Goal: Navigation & Orientation: Find specific page/section

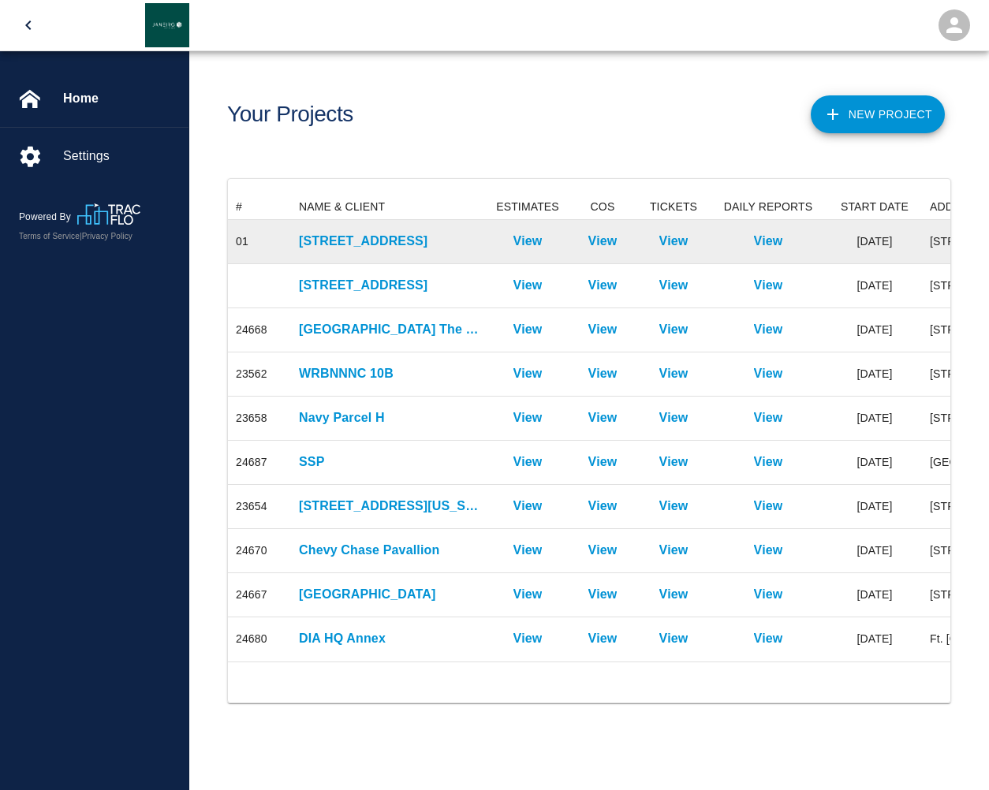
click at [402, 253] on div "[STREET_ADDRESS]" at bounding box center [389, 242] width 197 height 44
click at [407, 252] on div "[STREET_ADDRESS]" at bounding box center [389, 242] width 197 height 44
click at [415, 250] on p "[STREET_ADDRESS]" at bounding box center [389, 241] width 181 height 19
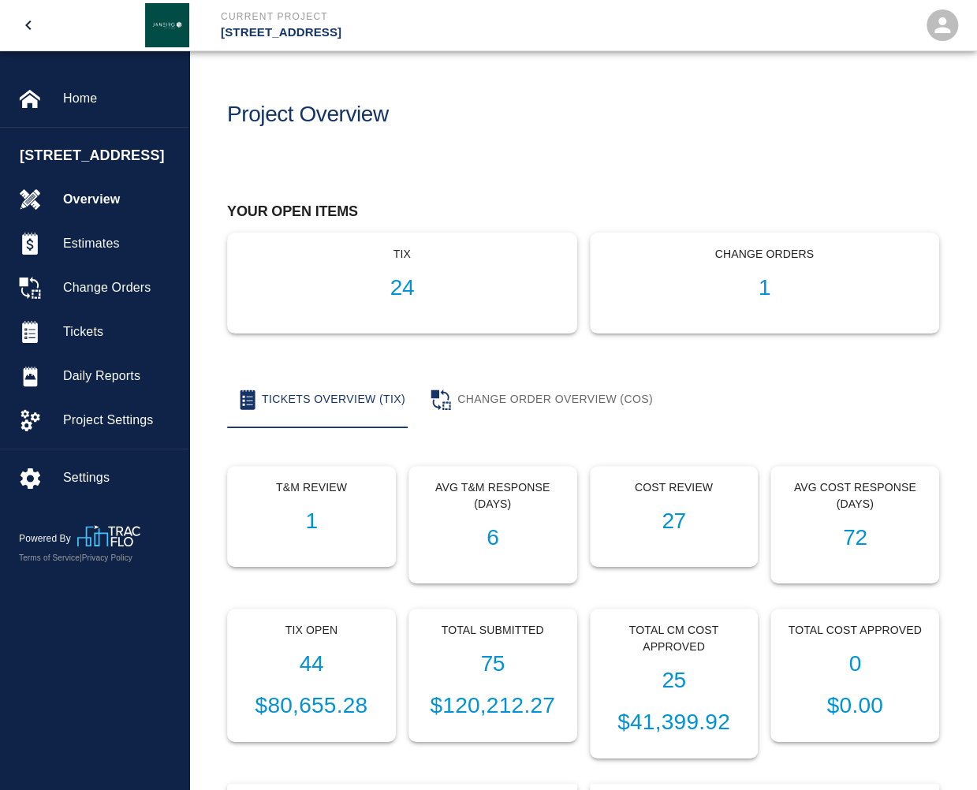
click at [599, 144] on div "Your open items tix 24 Change Orders 1" at bounding box center [583, 255] width 788 height 231
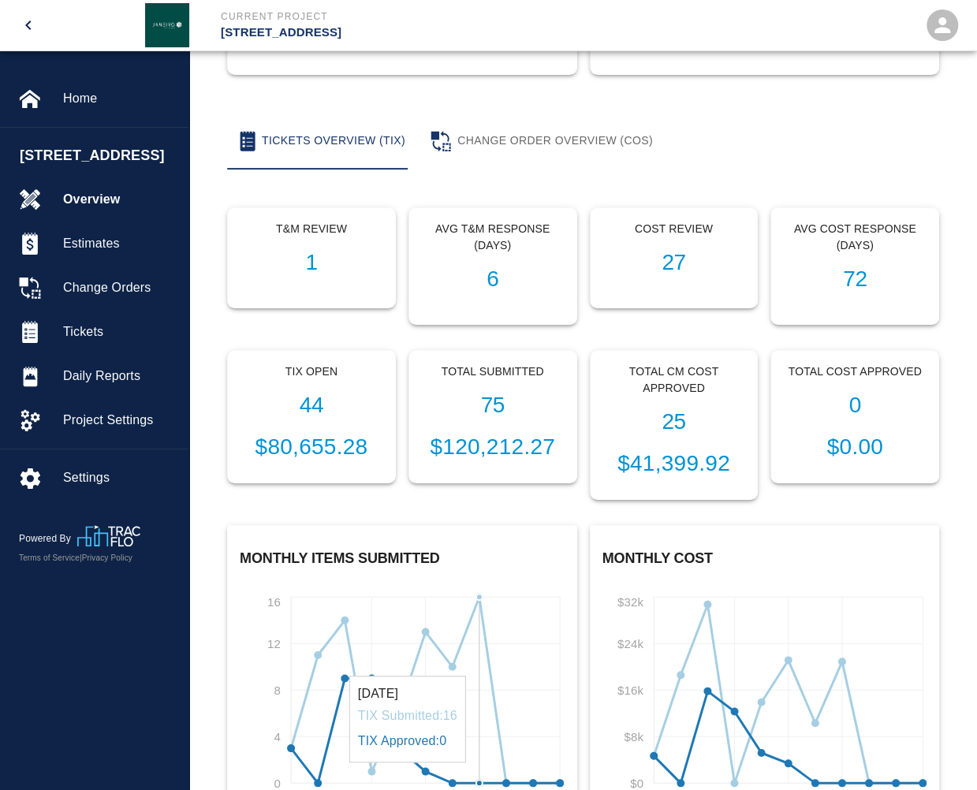
scroll to position [237, 0]
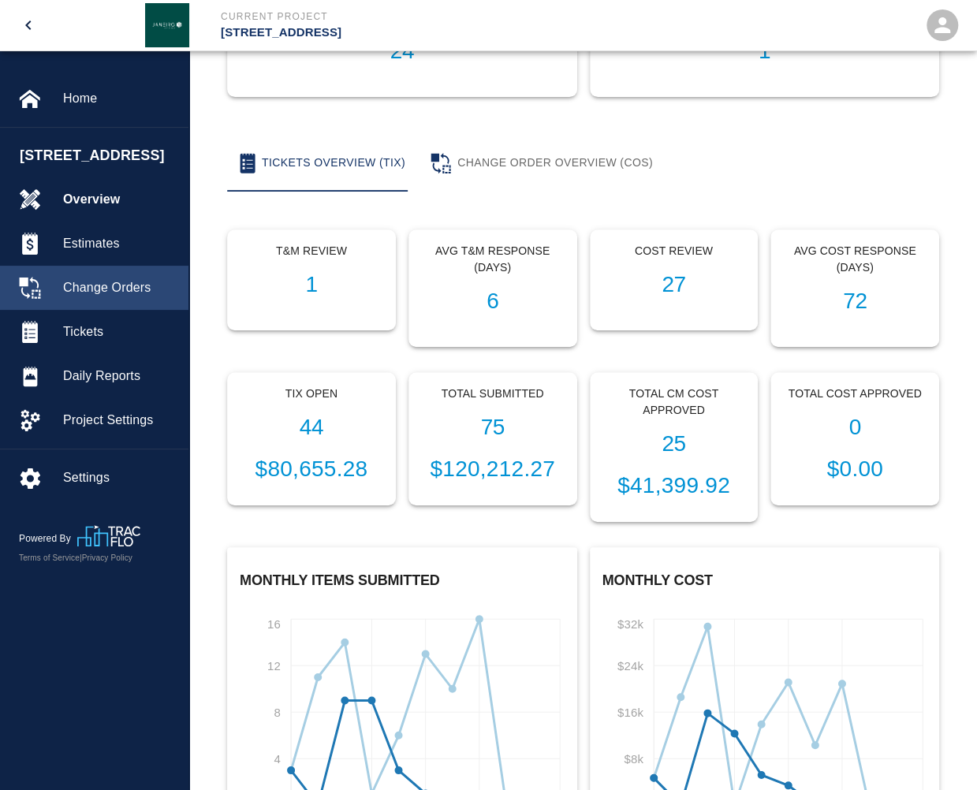
click at [102, 310] on div "Change Orders" at bounding box center [94, 288] width 189 height 44
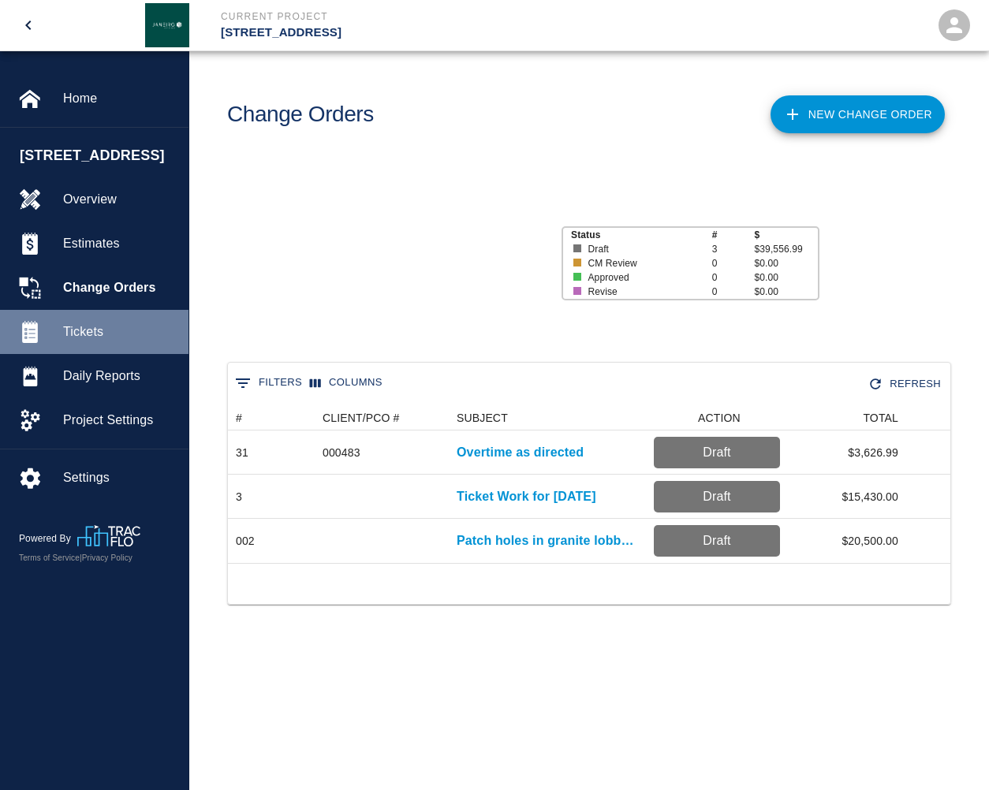
click at [97, 354] on div "Tickets" at bounding box center [94, 332] width 189 height 44
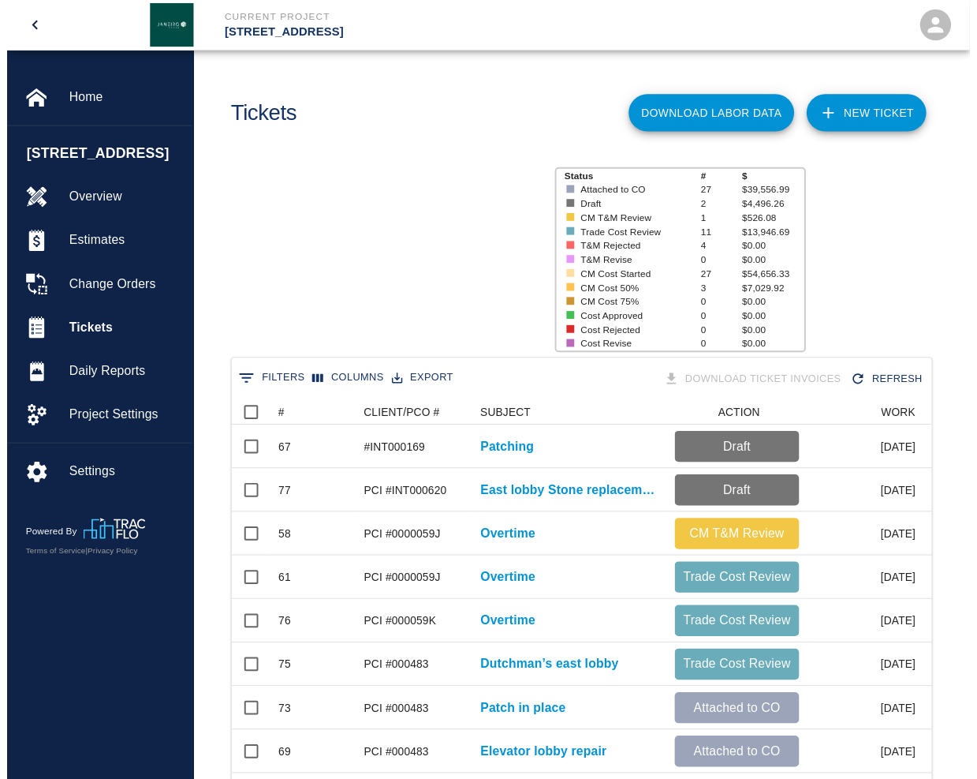
scroll to position [909, 699]
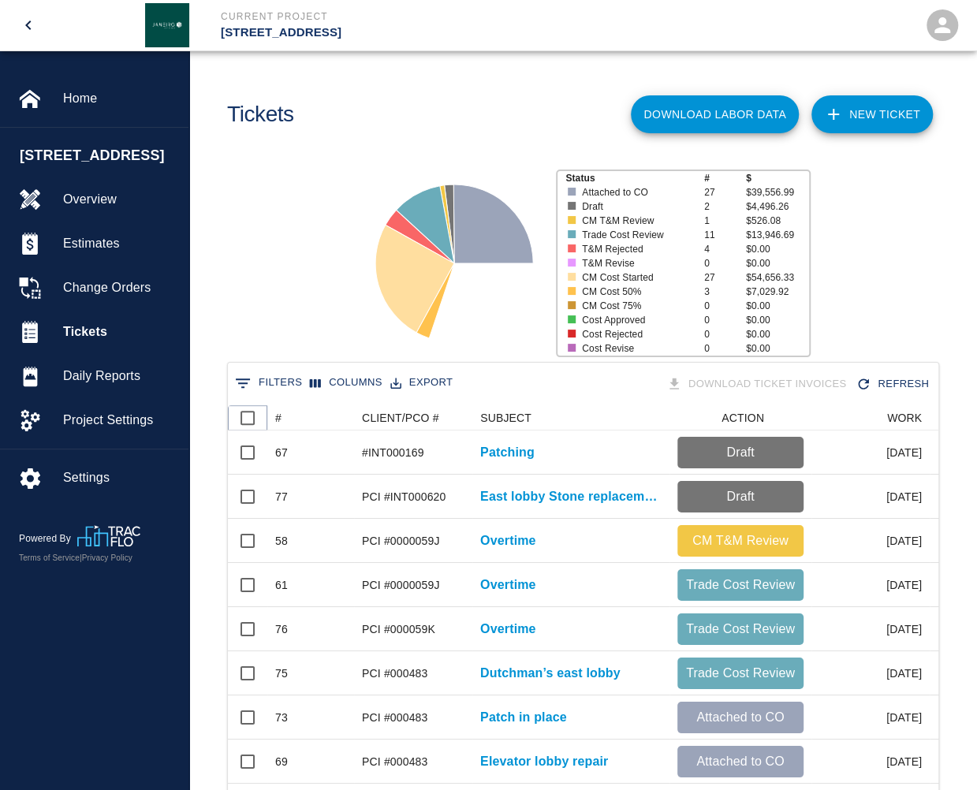
click at [271, 421] on icon at bounding box center [267, 418] width 19 height 19
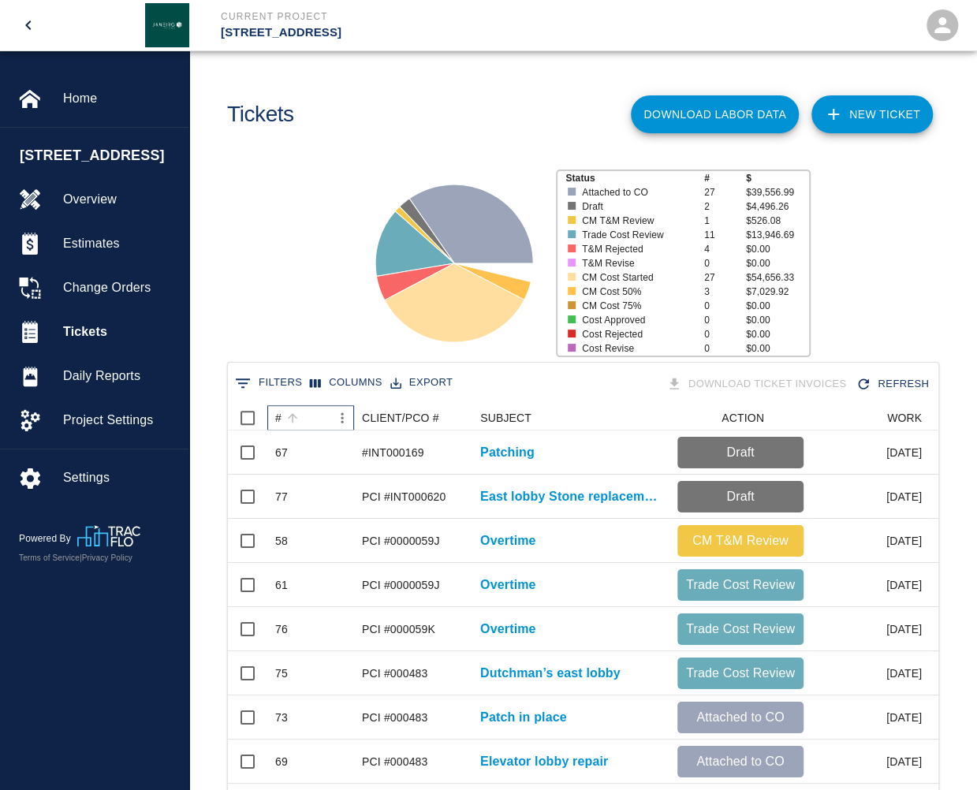
click at [282, 424] on div "#" at bounding box center [293, 418] width 22 height 22
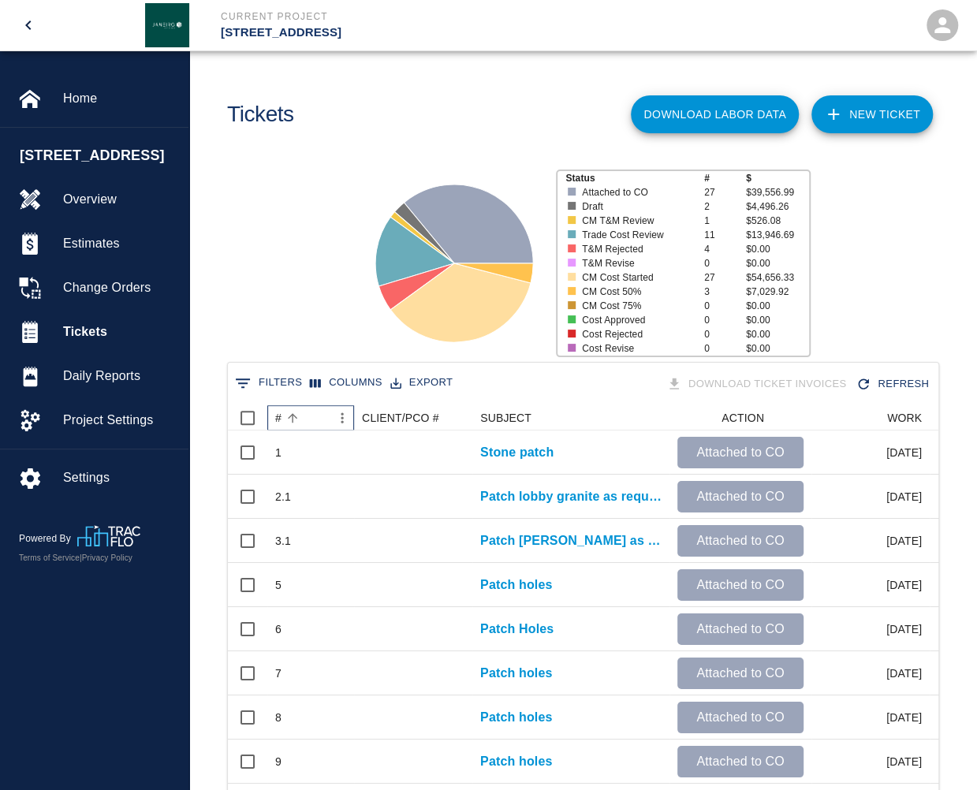
click at [282, 424] on div "#" at bounding box center [293, 418] width 22 height 22
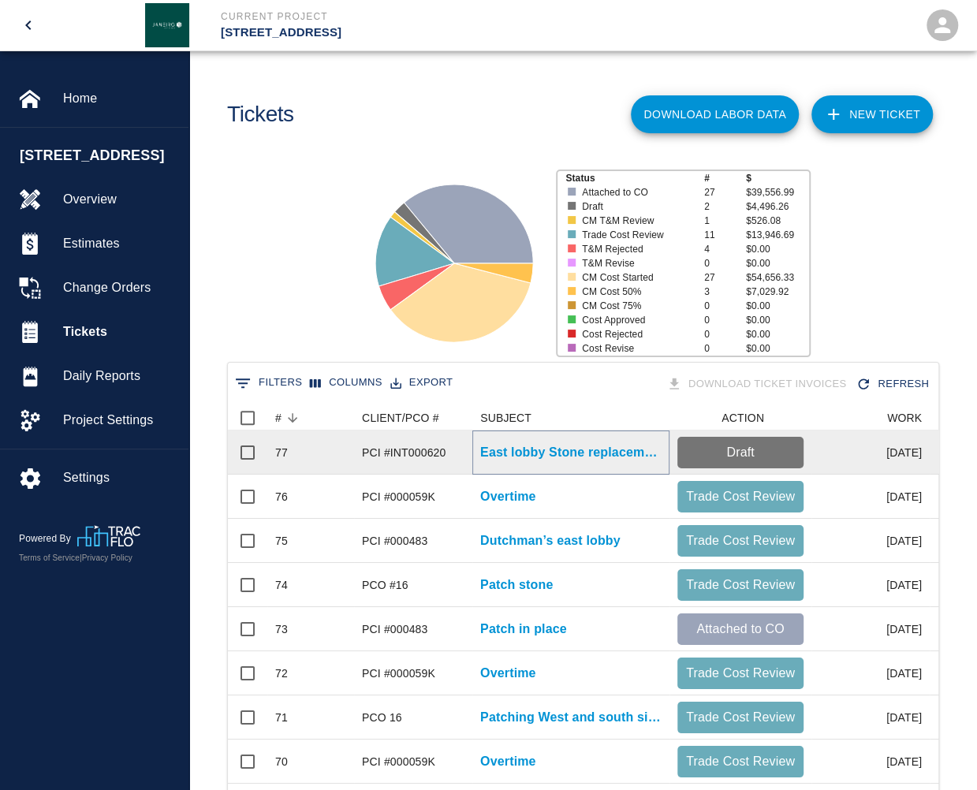
click at [606, 453] on p "East lobby Stone replacement" at bounding box center [570, 452] width 181 height 19
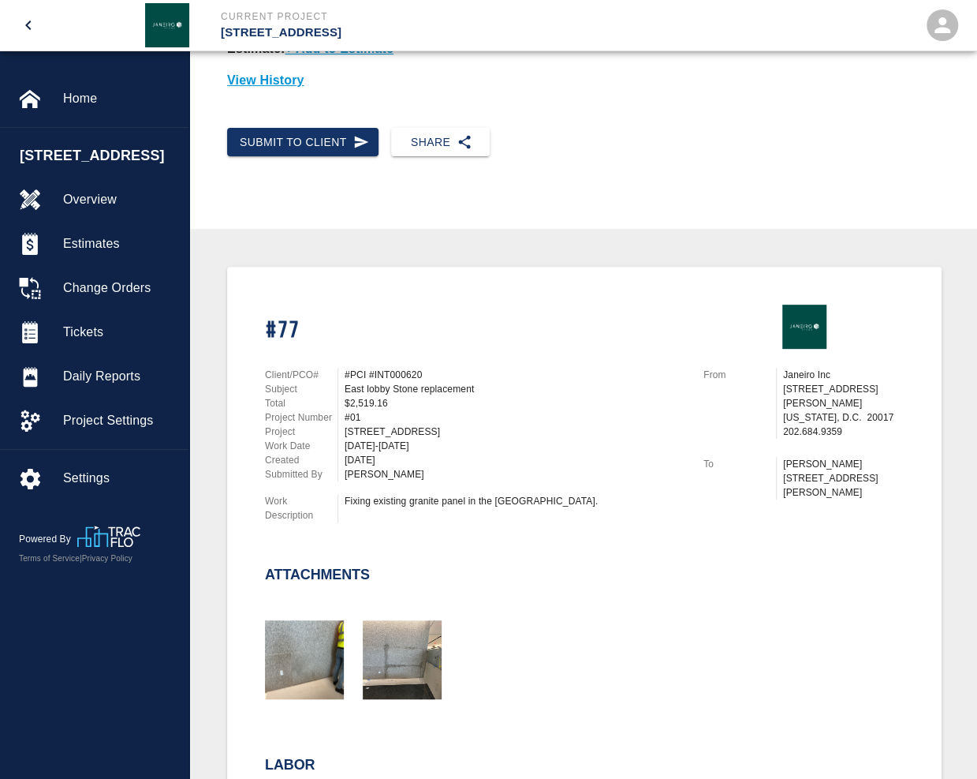
scroll to position [237, 0]
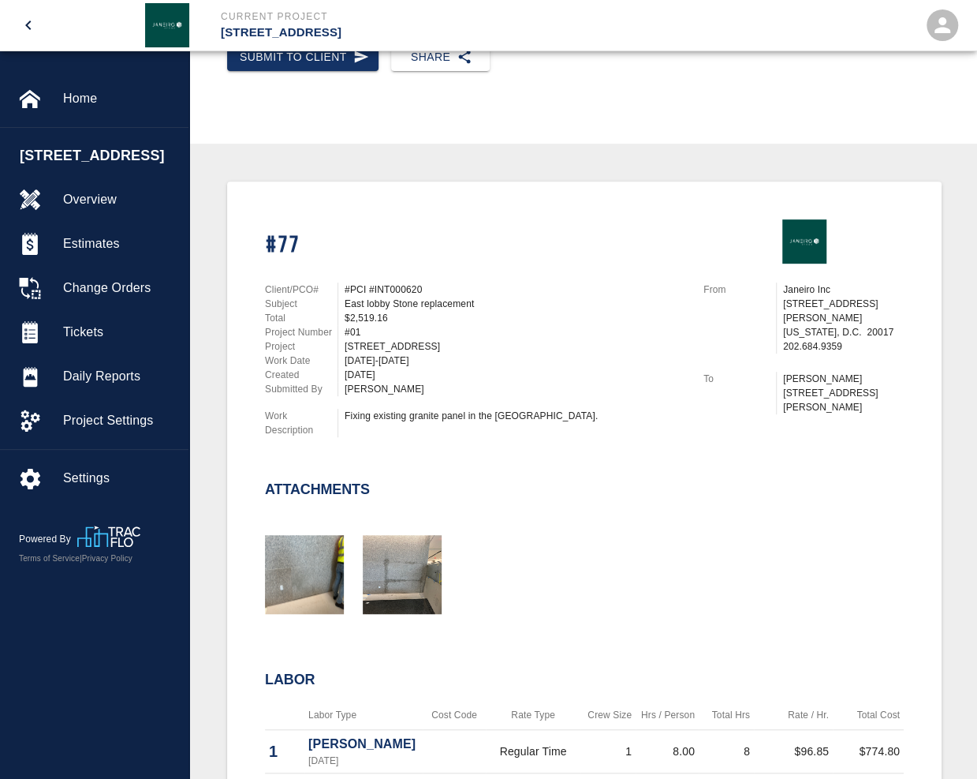
click at [333, 494] on div at bounding box center [575, 555] width 658 height 127
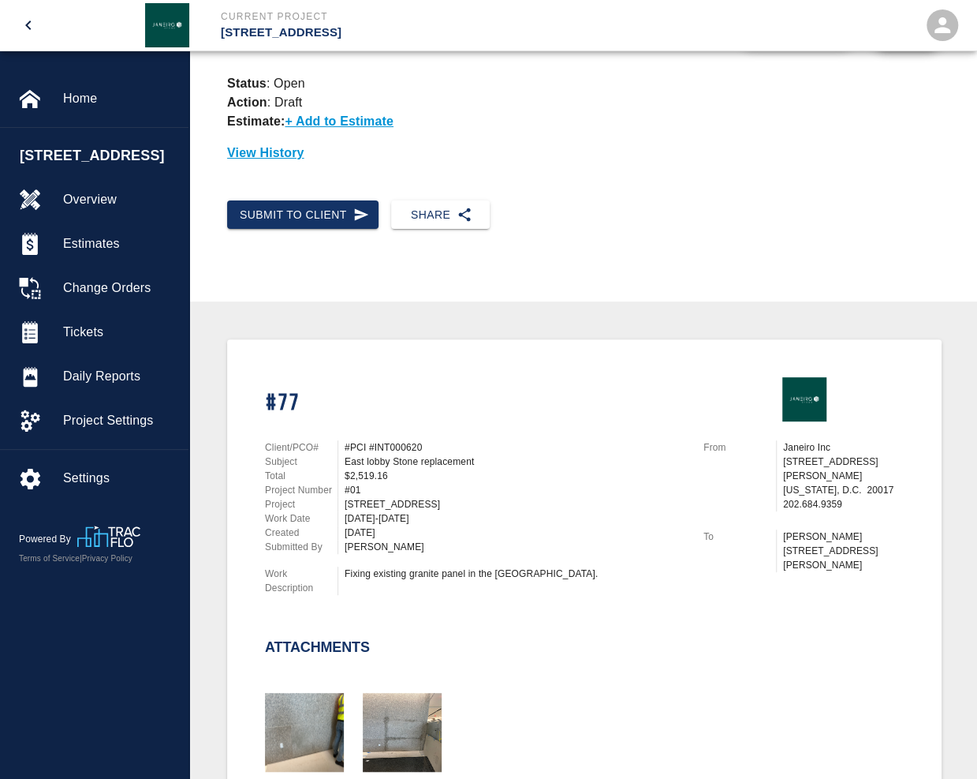
scroll to position [0, 0]
